Goal: Information Seeking & Learning: Learn about a topic

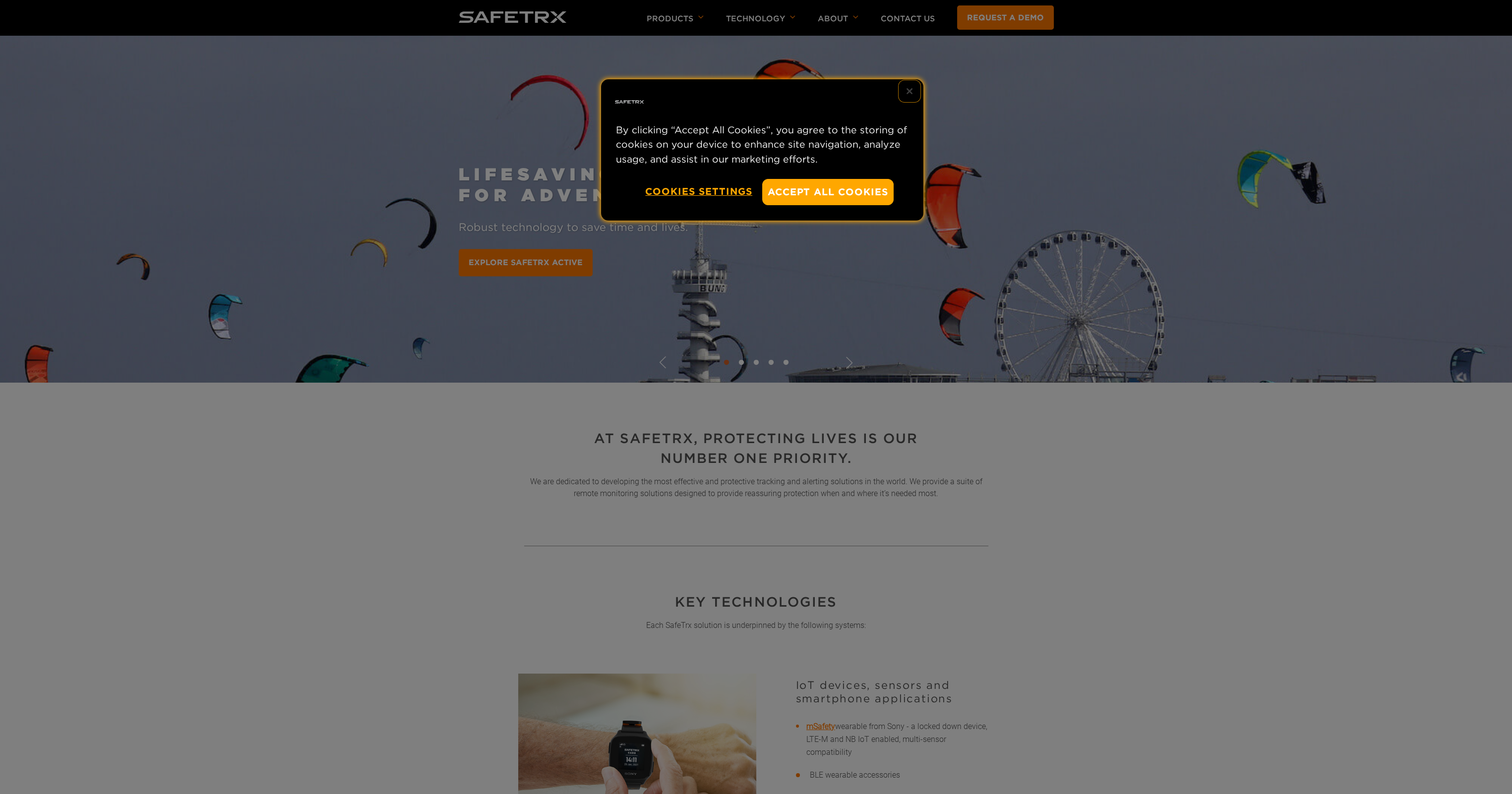
click at [910, 87] on button "Close" at bounding box center [909, 91] width 22 height 22
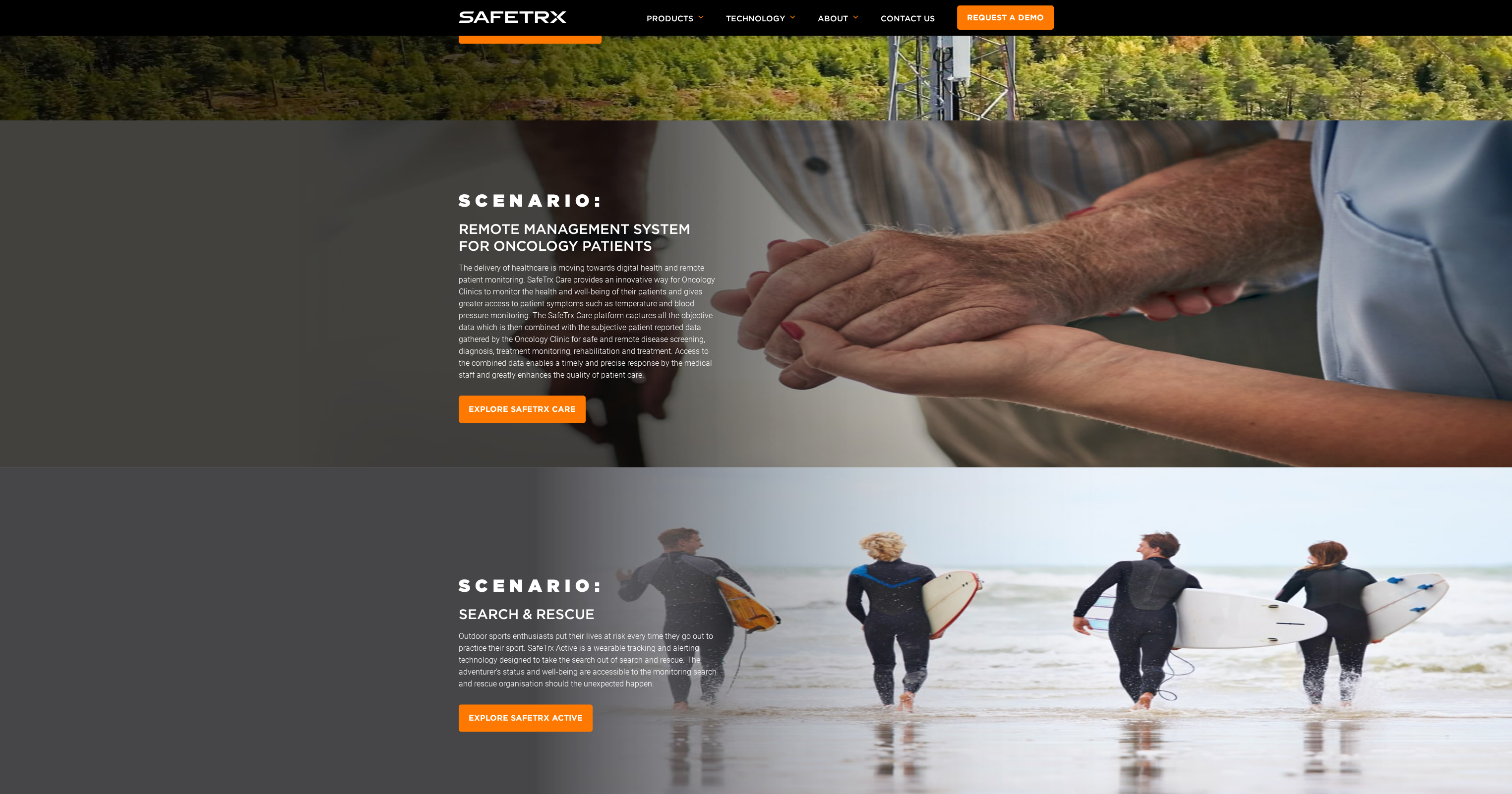
scroll to position [2330, 0]
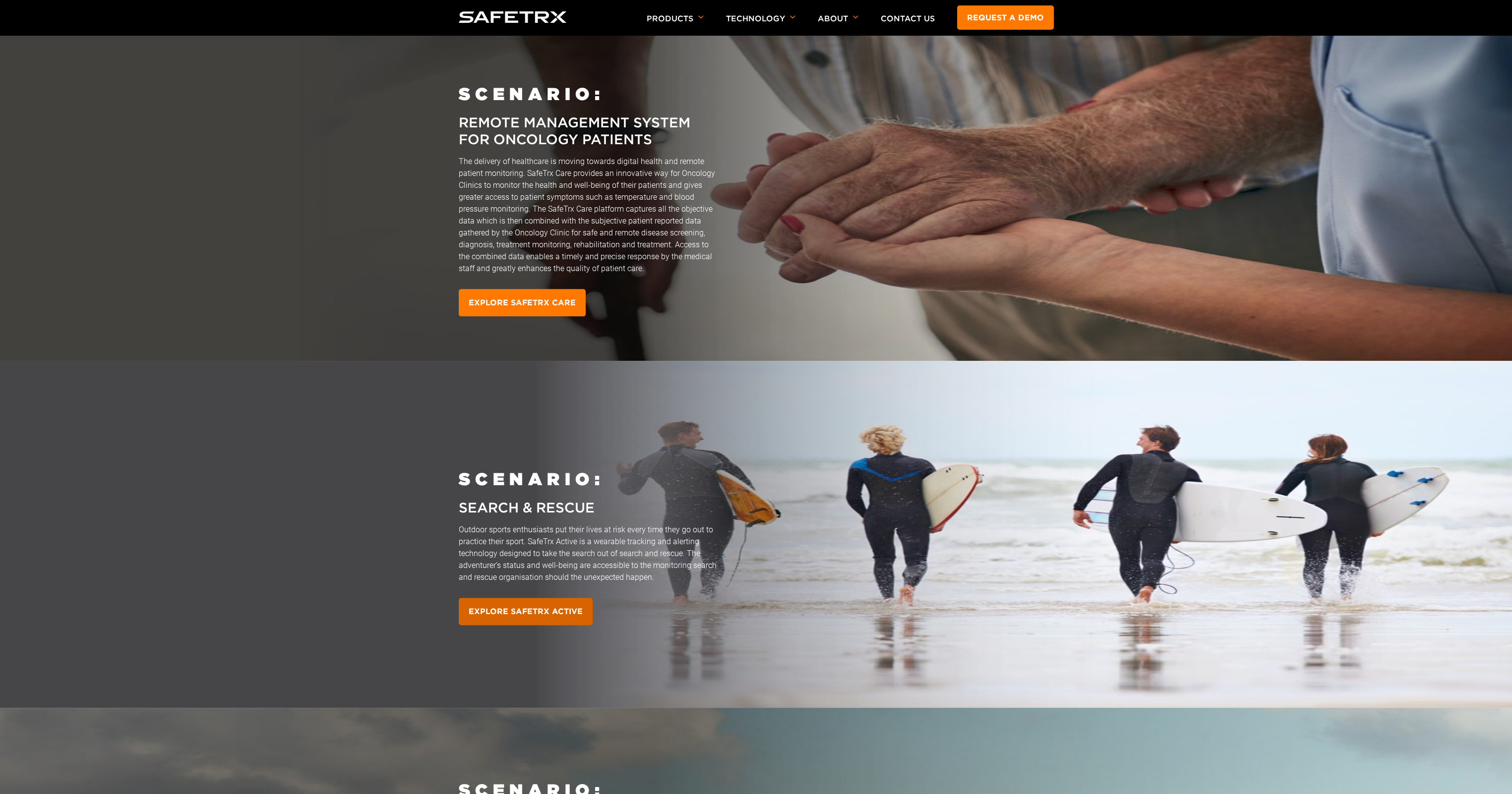
click at [517, 616] on link "EXPLORE SAFETRX ACTIVE" at bounding box center [526, 611] width 134 height 27
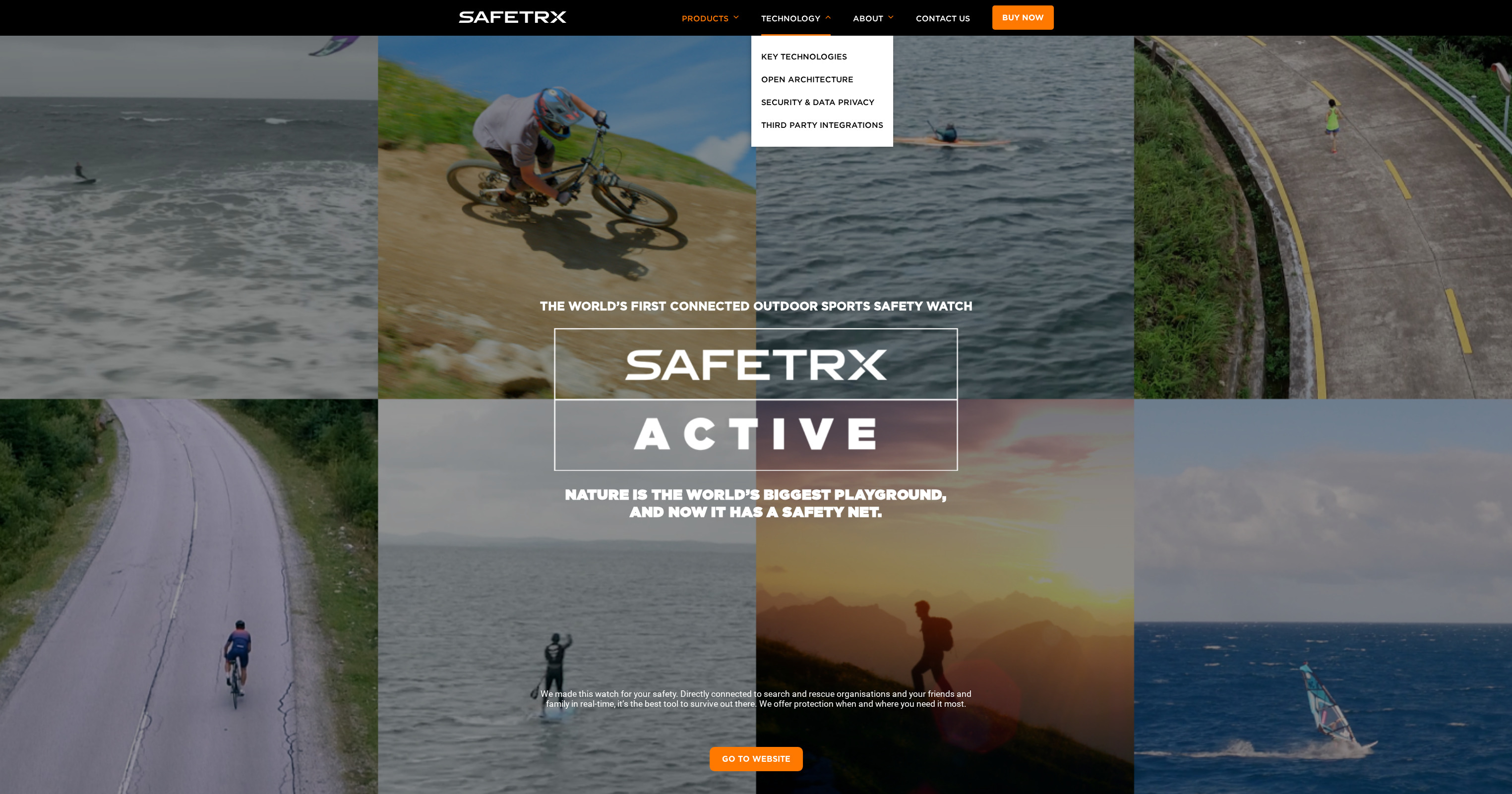
click at [790, 25] on p "Technology" at bounding box center [796, 25] width 69 height 22
click at [797, 58] on link "Key Technologies" at bounding box center [804, 59] width 86 height 18
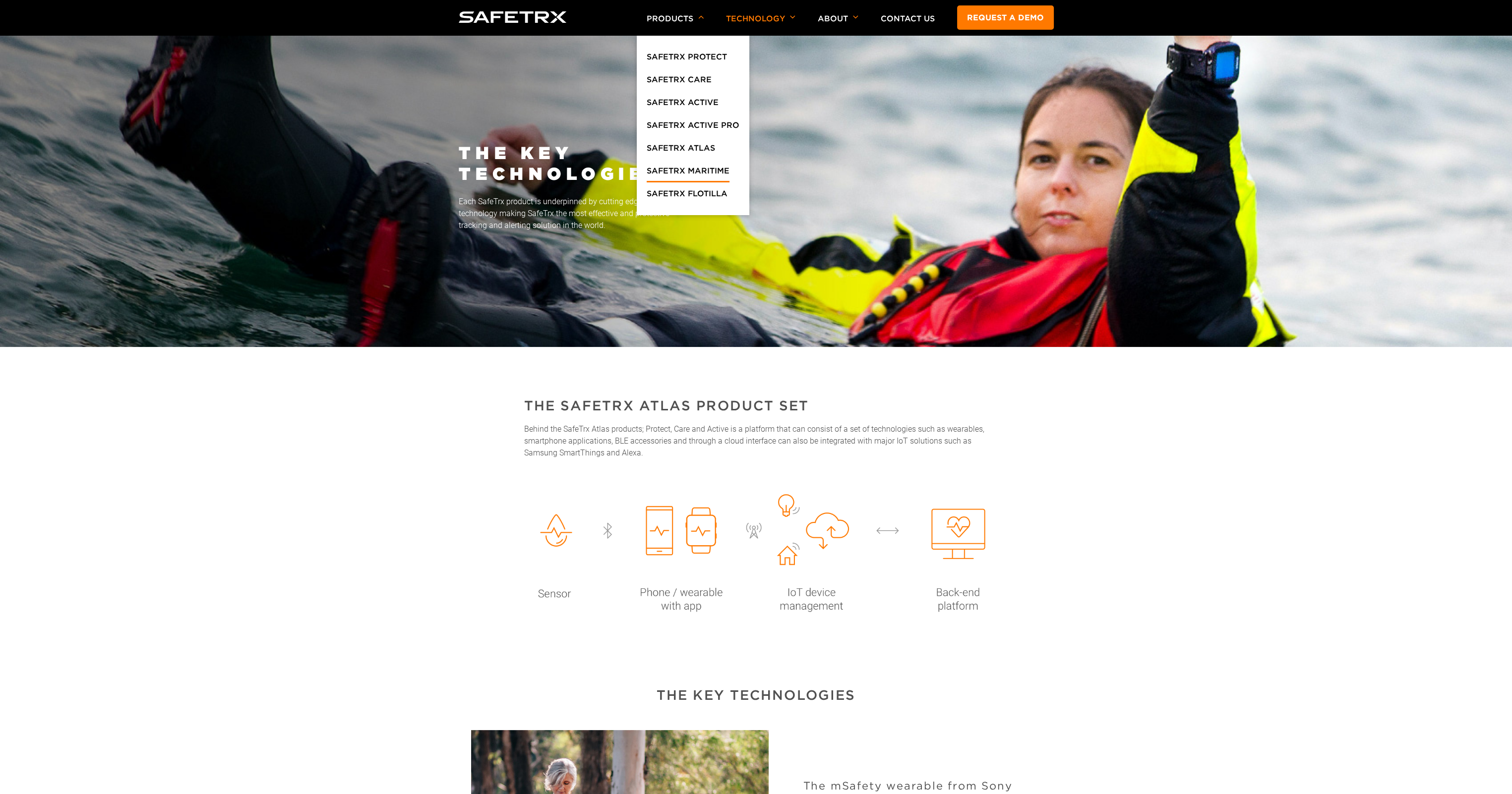
click at [683, 173] on link "SafeTrx Maritime" at bounding box center [688, 173] width 83 height 18
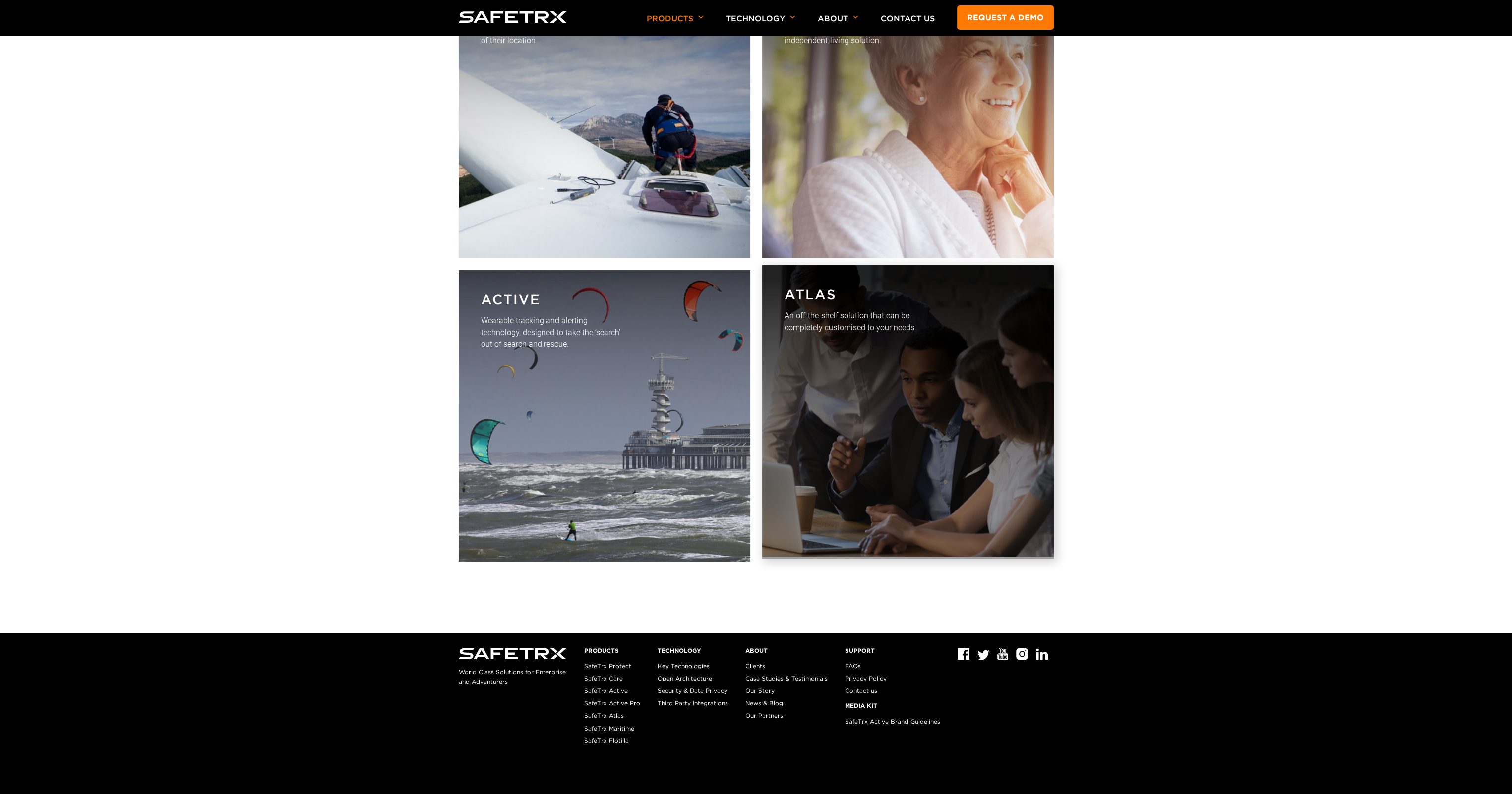
scroll to position [3096, 0]
